Goal: Navigation & Orientation: Find specific page/section

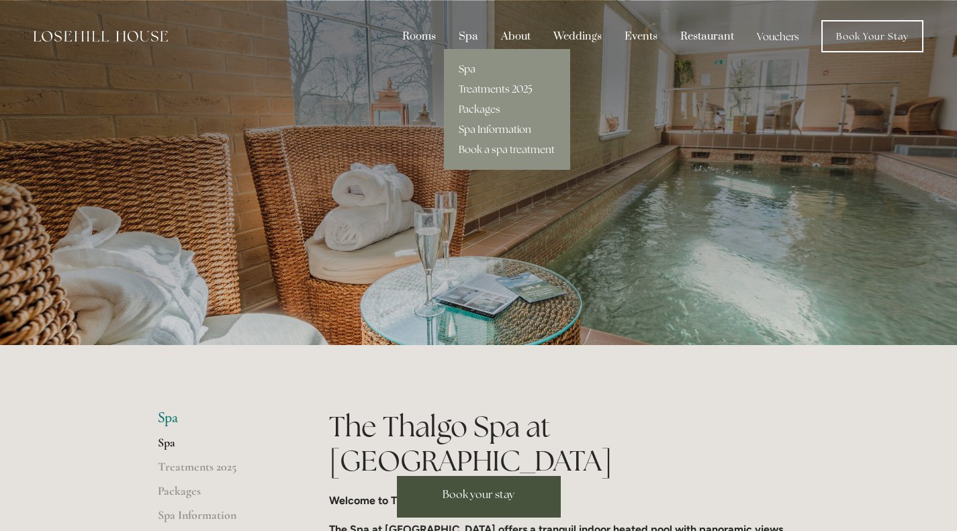
click at [489, 123] on link "Spa Information" at bounding box center [507, 130] width 126 height 20
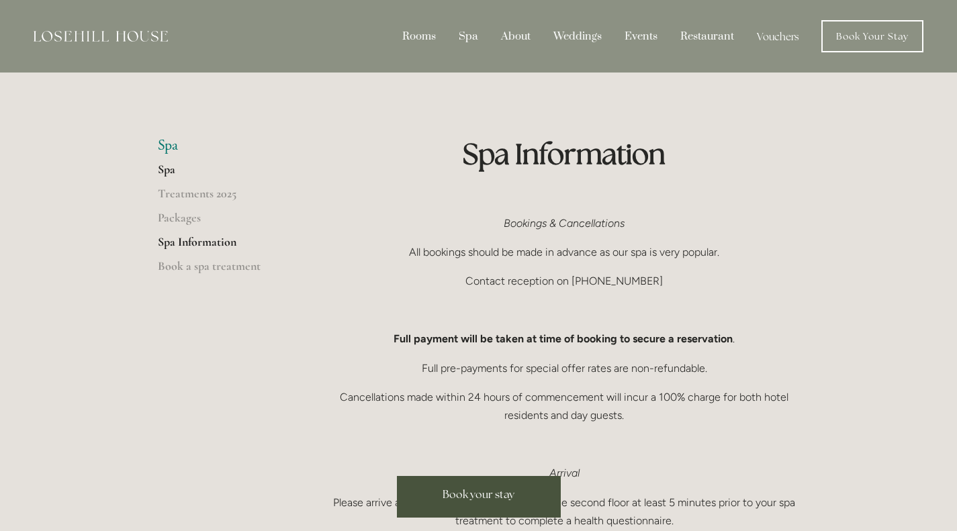
click at [163, 165] on link "Spa" at bounding box center [222, 174] width 128 height 24
